Goal: Transaction & Acquisition: Purchase product/service

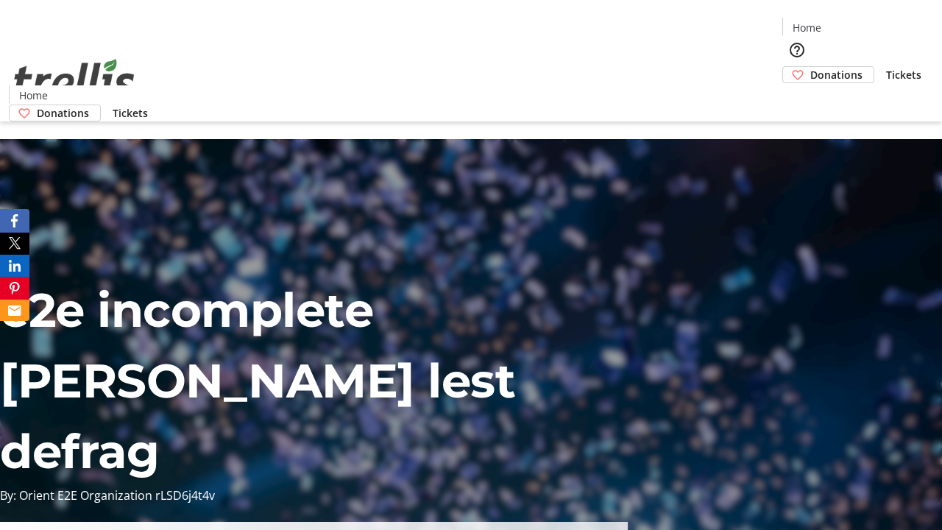
click at [810, 67] on span "Donations" at bounding box center [836, 74] width 52 height 15
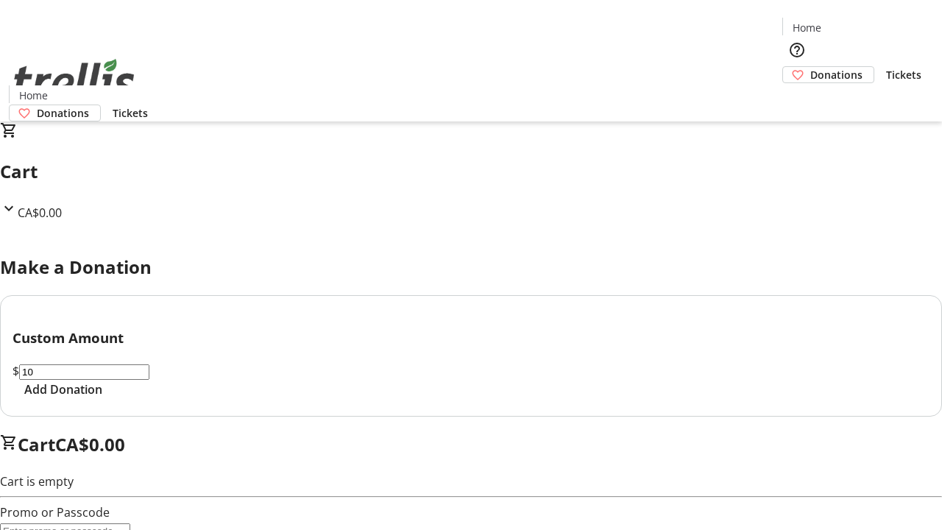
click at [102, 398] on span "Add Donation" at bounding box center [63, 390] width 78 height 18
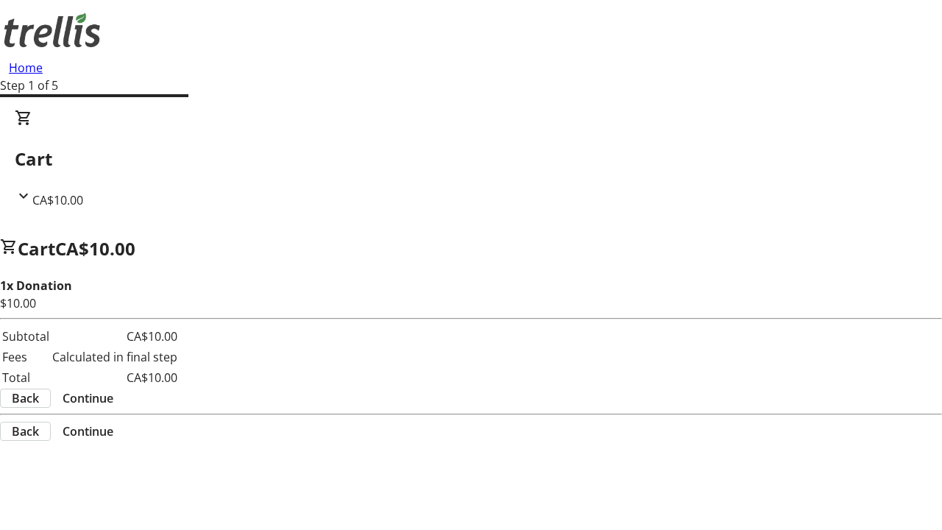
select select "CA"
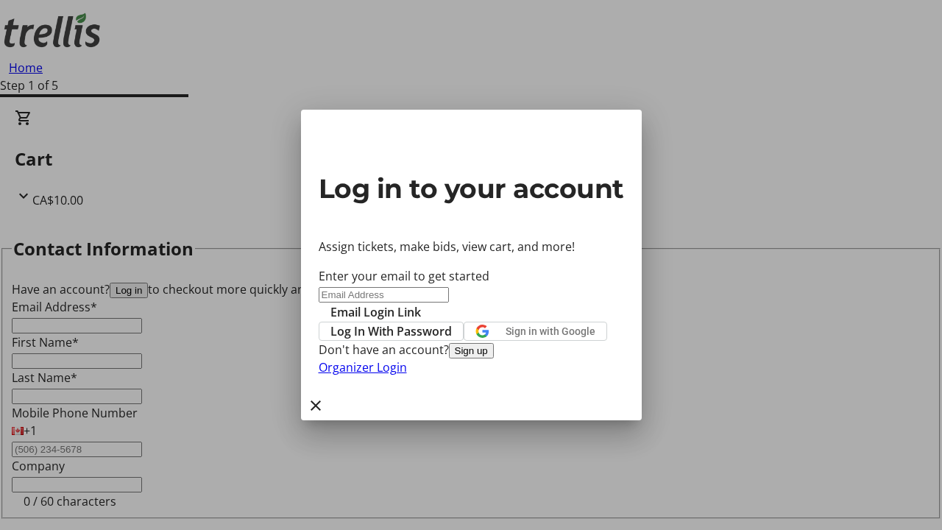
click at [494, 358] on button "Sign up" at bounding box center [471, 350] width 45 height 15
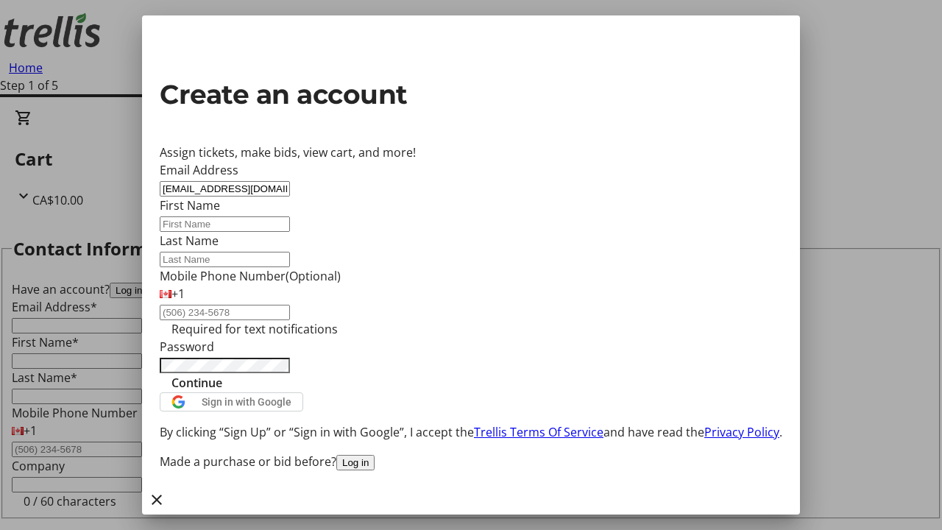
type input "[EMAIL_ADDRESS][DOMAIN_NAME]"
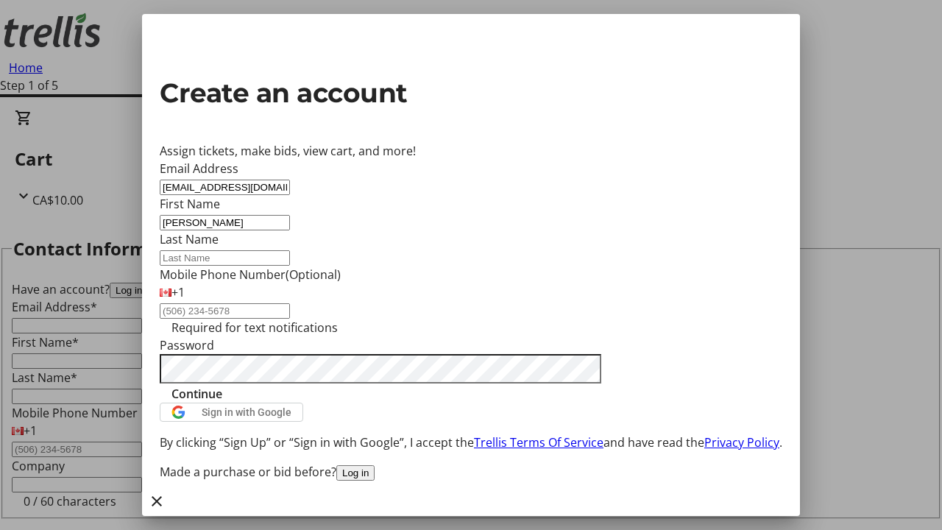
type input "[PERSON_NAME]"
click at [222, 403] on span "Continue" at bounding box center [197, 394] width 51 height 18
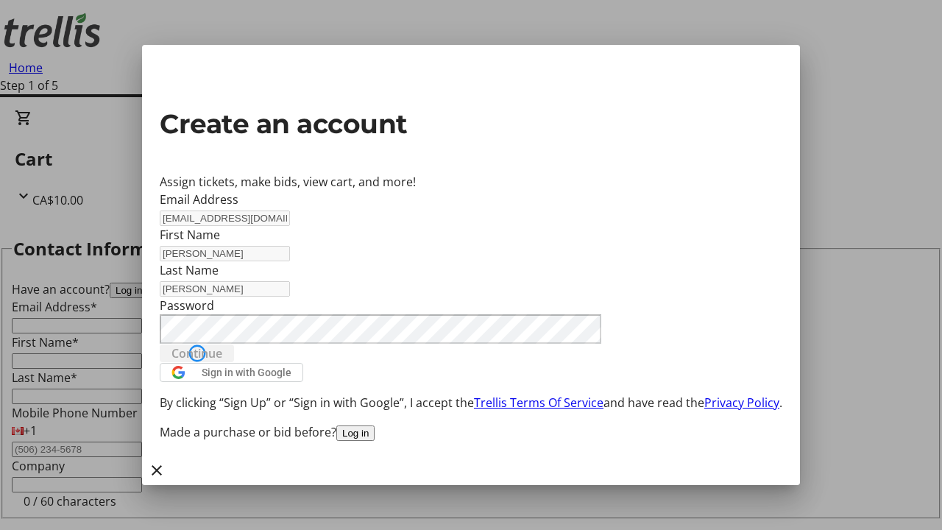
type input "[EMAIL_ADDRESS][DOMAIN_NAME]"
type input "[PERSON_NAME]"
select select "CA"
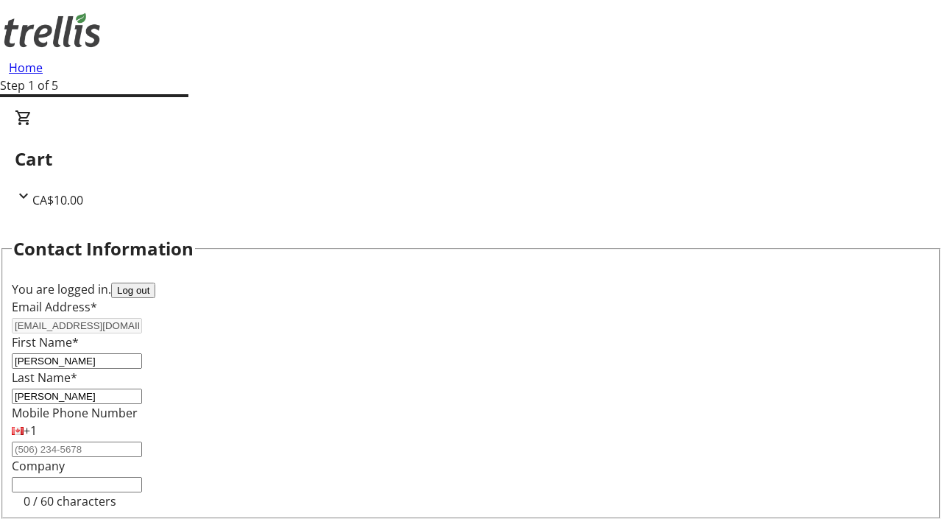
scroll to position [197, 0]
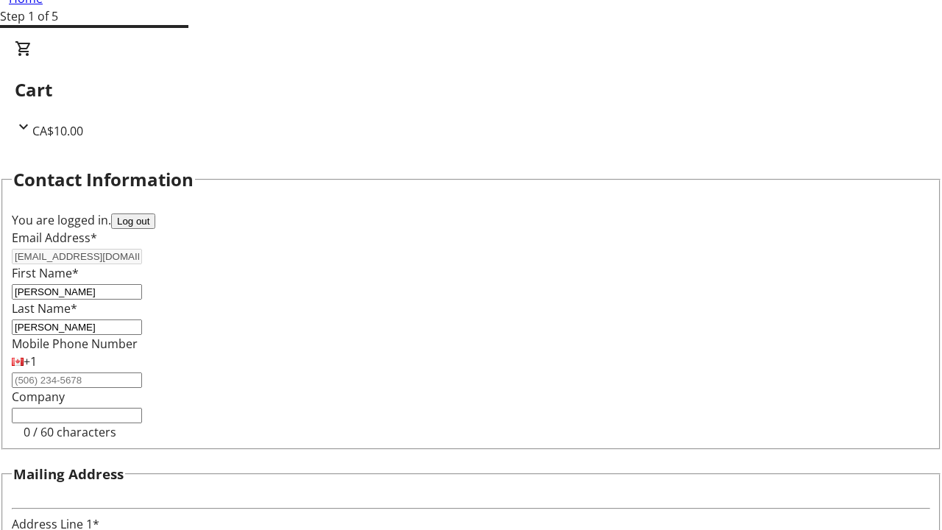
type input "[STREET_ADDRESS][PERSON_NAME]"
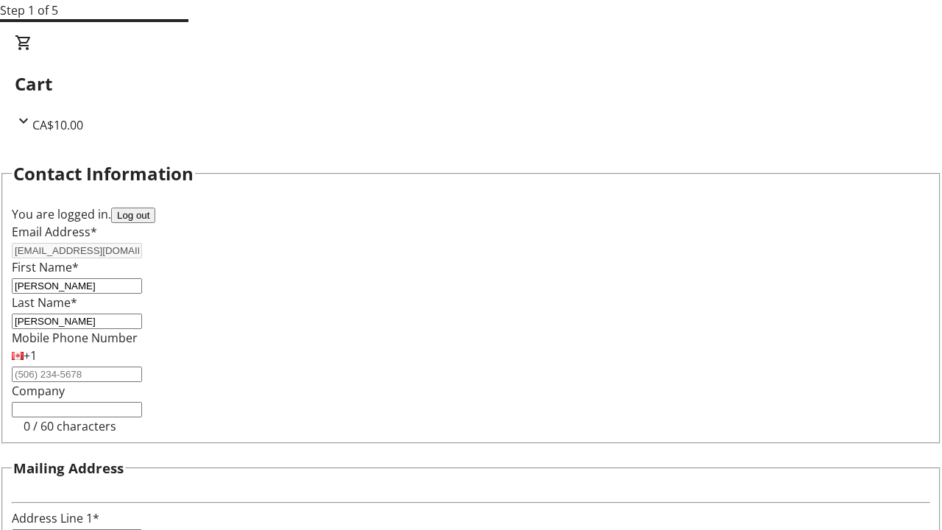
type input "Kelowna"
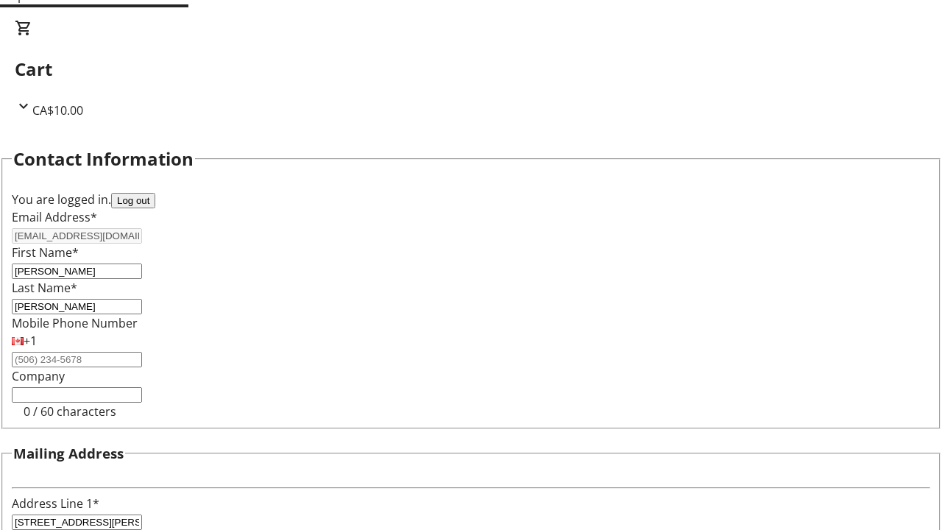
select select "BC"
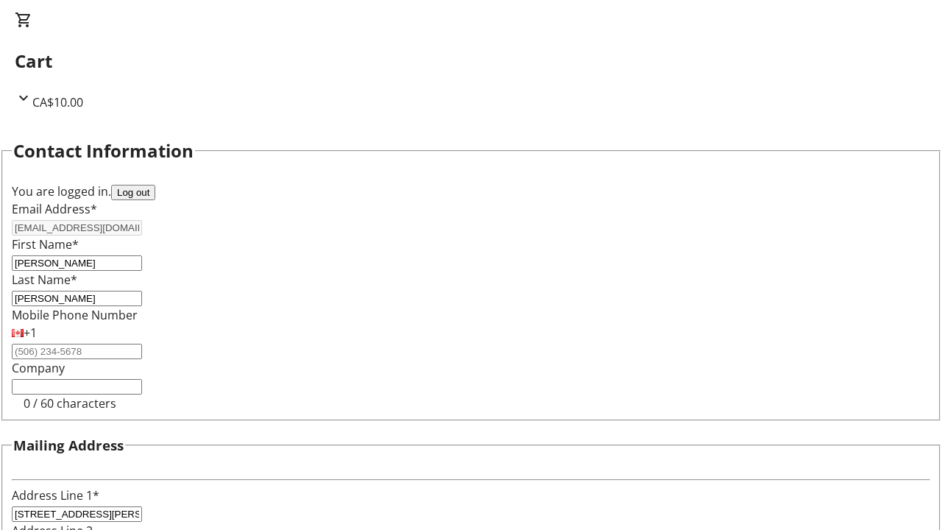
type input "Kelowna"
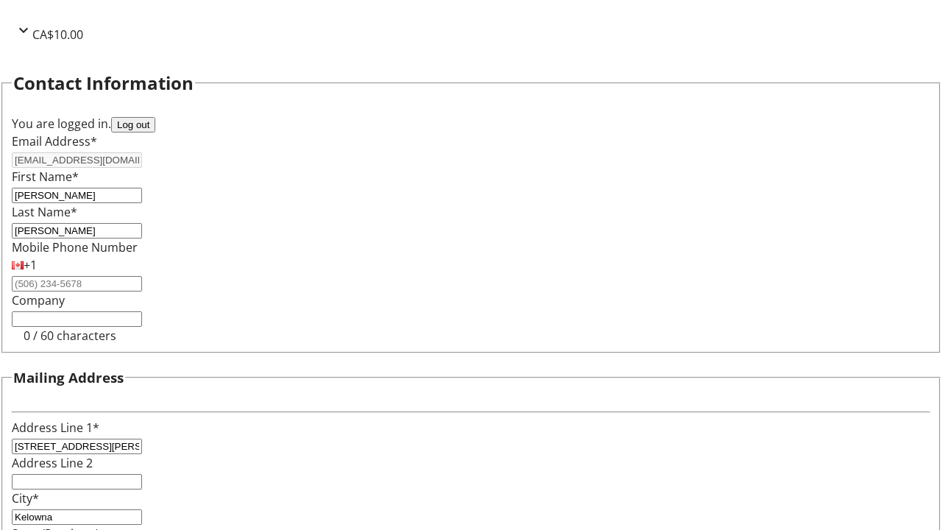
type input "V1Y 0C2"
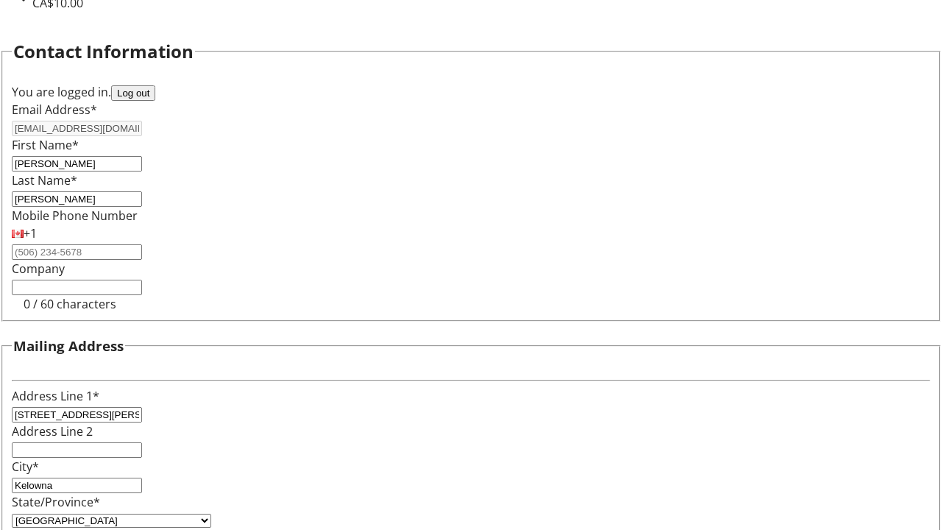
select select "BC"
select select "CA"
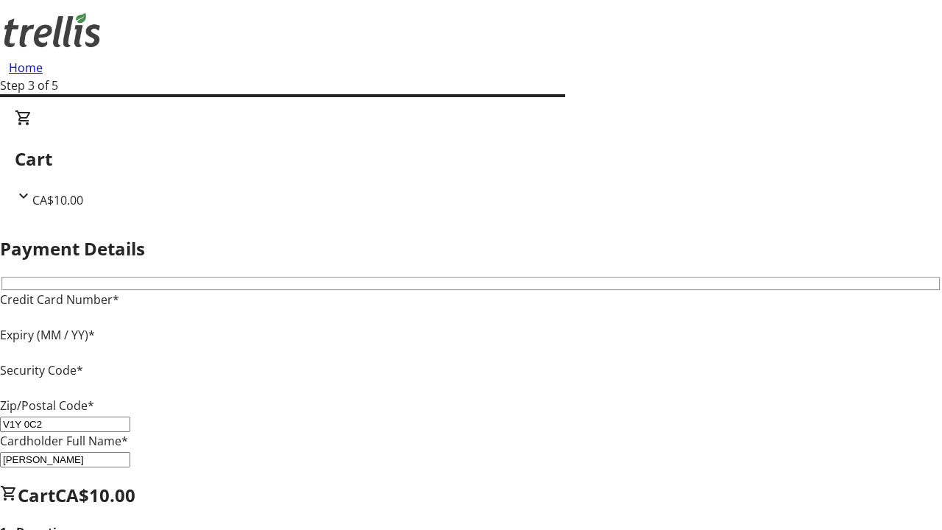
type input "V1Y 0C2"
